Goal: Task Accomplishment & Management: Use online tool/utility

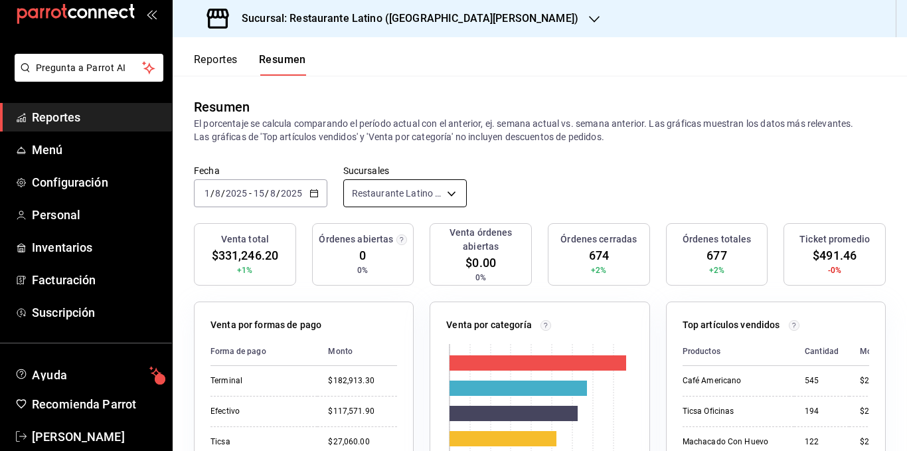
scroll to position [50, 0]
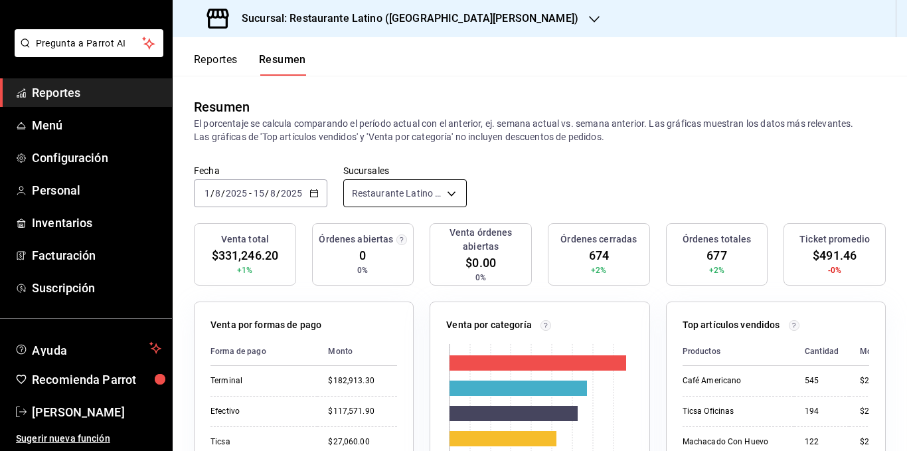
click button "button" at bounding box center [313, 193] width 9 height 9
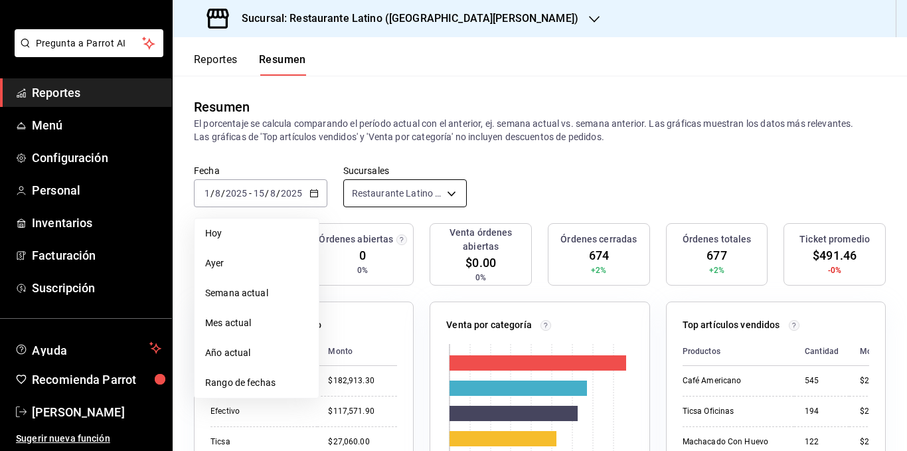
scroll to position [103, 0]
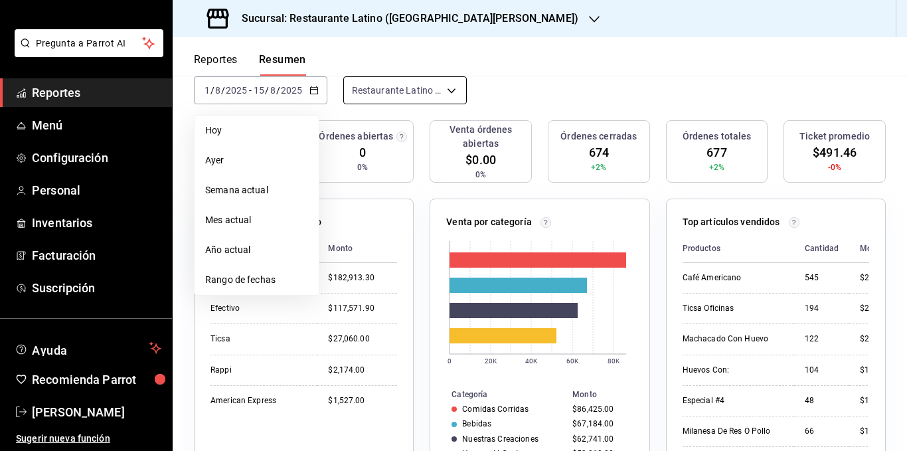
click at [309, 86] on button "button" at bounding box center [313, 90] width 9 height 9
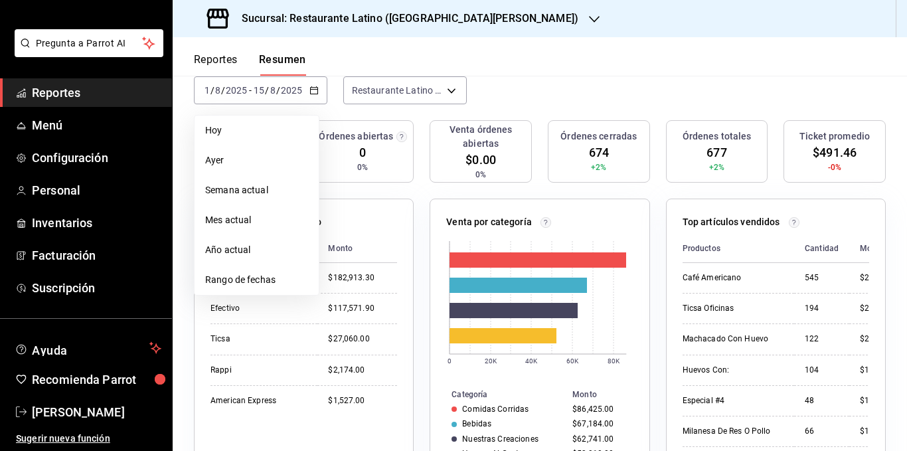
click at [309, 86] on button "button" at bounding box center [313, 90] width 9 height 9
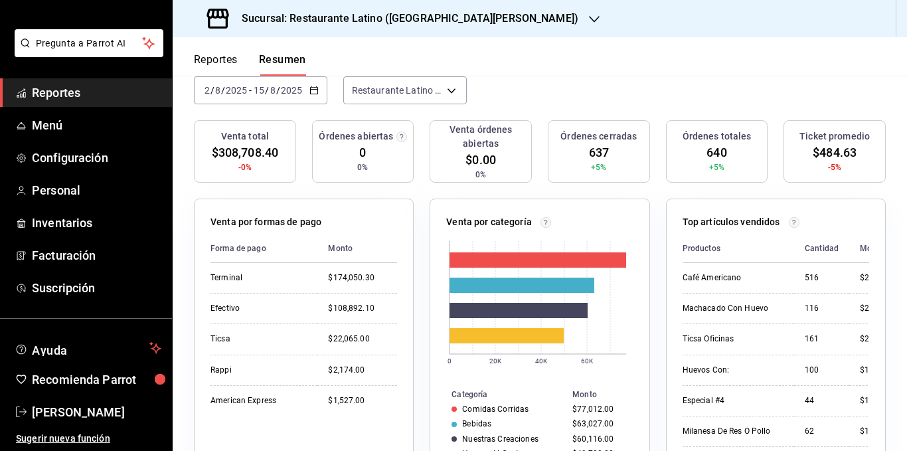
type input "0"
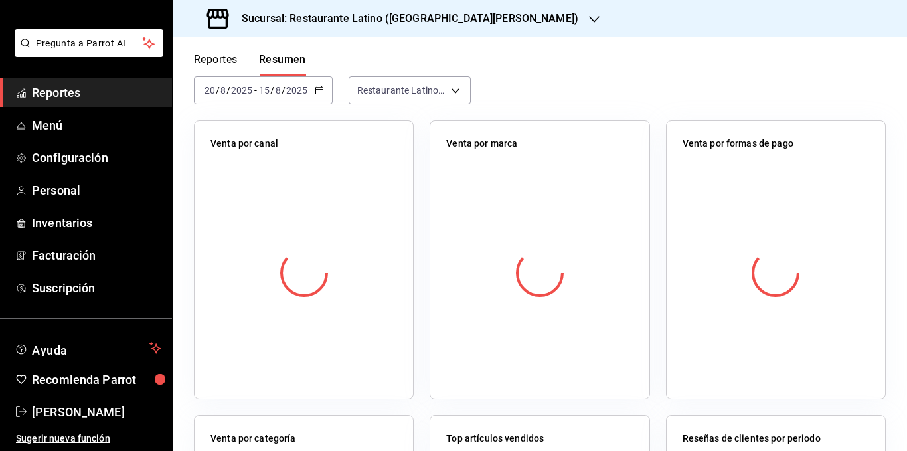
scroll to position [72, 0]
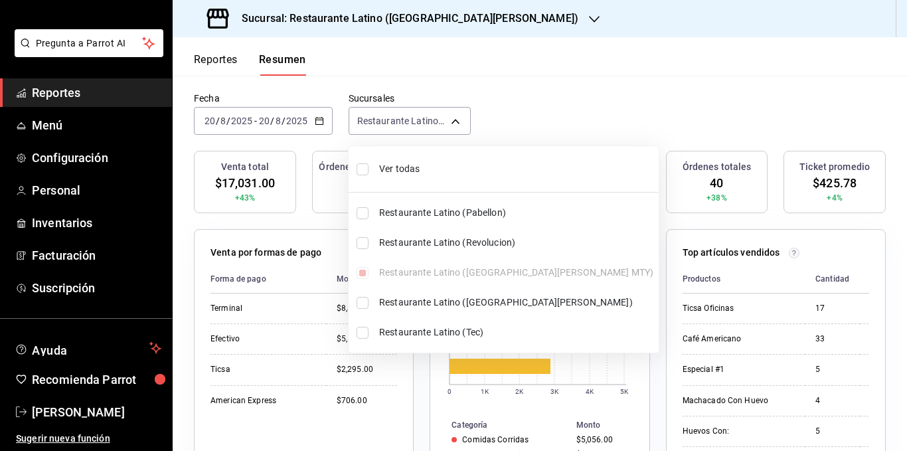
click at [360, 174] on input "checkbox" at bounding box center [362, 169] width 12 height 12
checkbox input "true"
type input "[object Object],[object Object],[object Object],[object Object],[object Object]"
checkbox input "true"
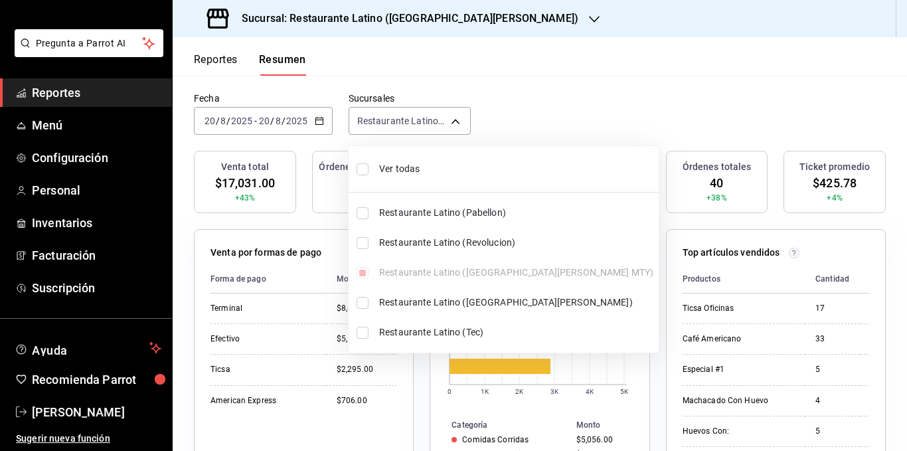
checkbox input "true"
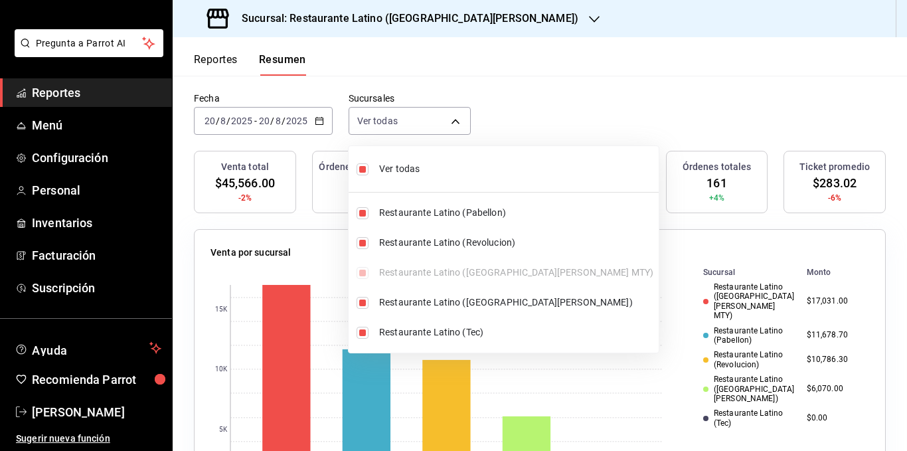
click at [360, 139] on div at bounding box center [453, 225] width 907 height 451
